Goal: Check status: Check status

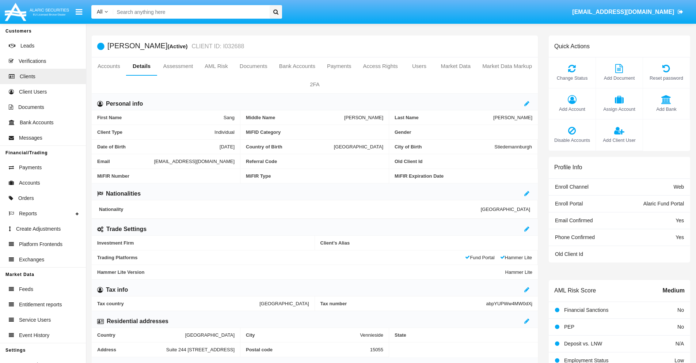
click at [108, 66] on link "Accounts" at bounding box center [109, 66] width 34 height 18
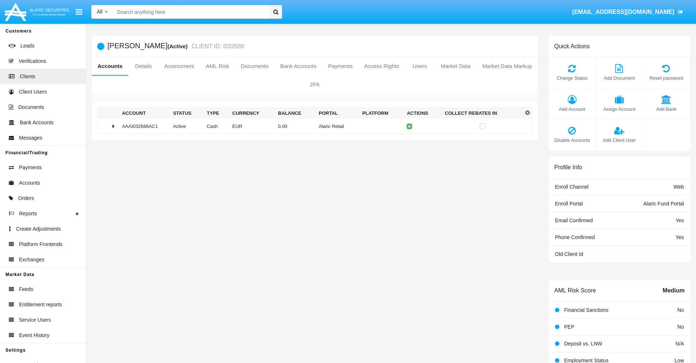
click at [312, 126] on td "0.00" at bounding box center [295, 126] width 41 height 16
click at [409, 141] on icon at bounding box center [410, 141] width 3 height 3
